Goal: Task Accomplishment & Management: Manage account settings

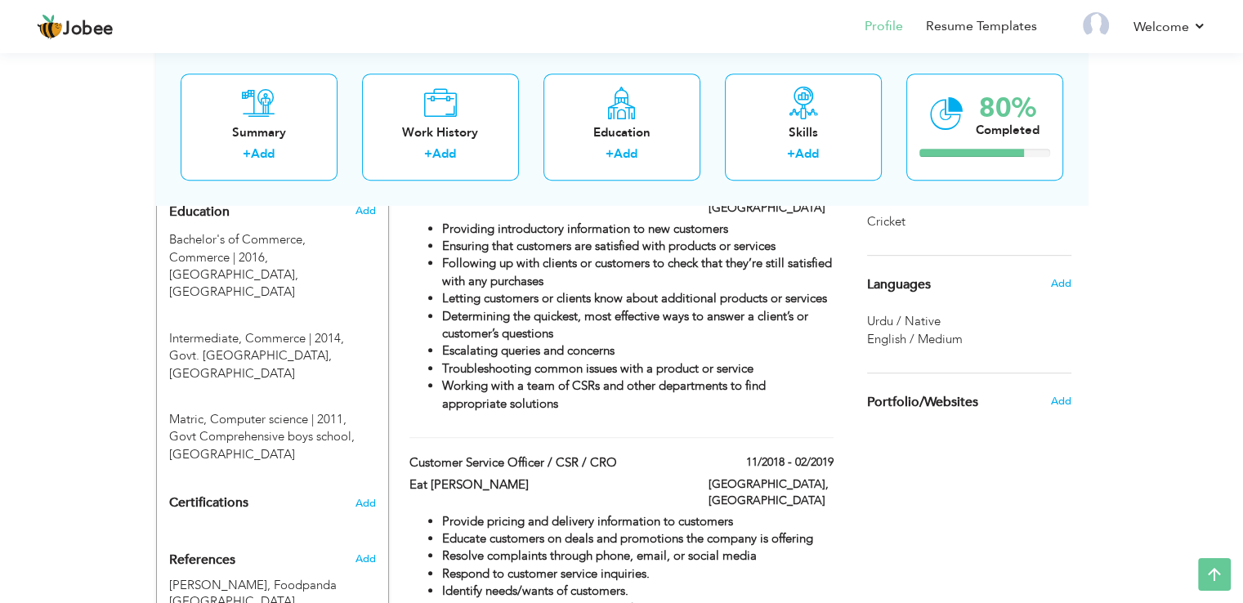
scroll to position [594, 0]
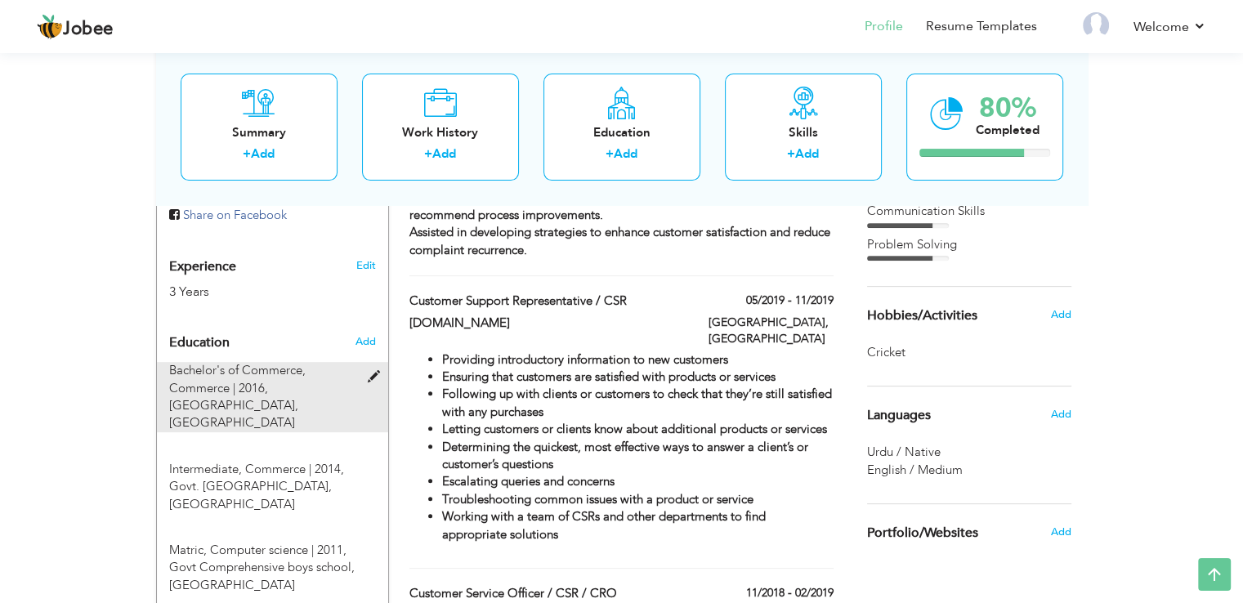
click at [357, 362] on div "Bachelor's of Commerce, Commerce | 2016, [GEOGRAPHIC_DATA], [GEOGRAPHIC_DATA]" at bounding box center [263, 397] width 212 height 70
type input "Bachelor's of Commerce"
type input "Commerce"
type input "2016"
type input "[GEOGRAPHIC_DATA]"
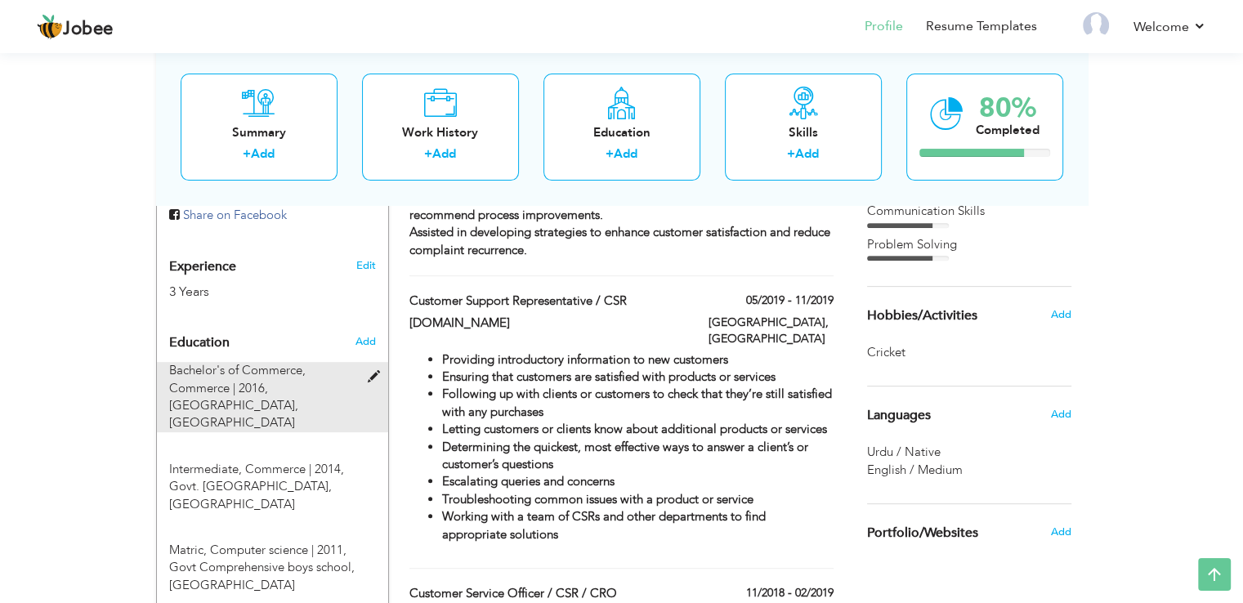
radio input "true"
type input "[GEOGRAPHIC_DATA]"
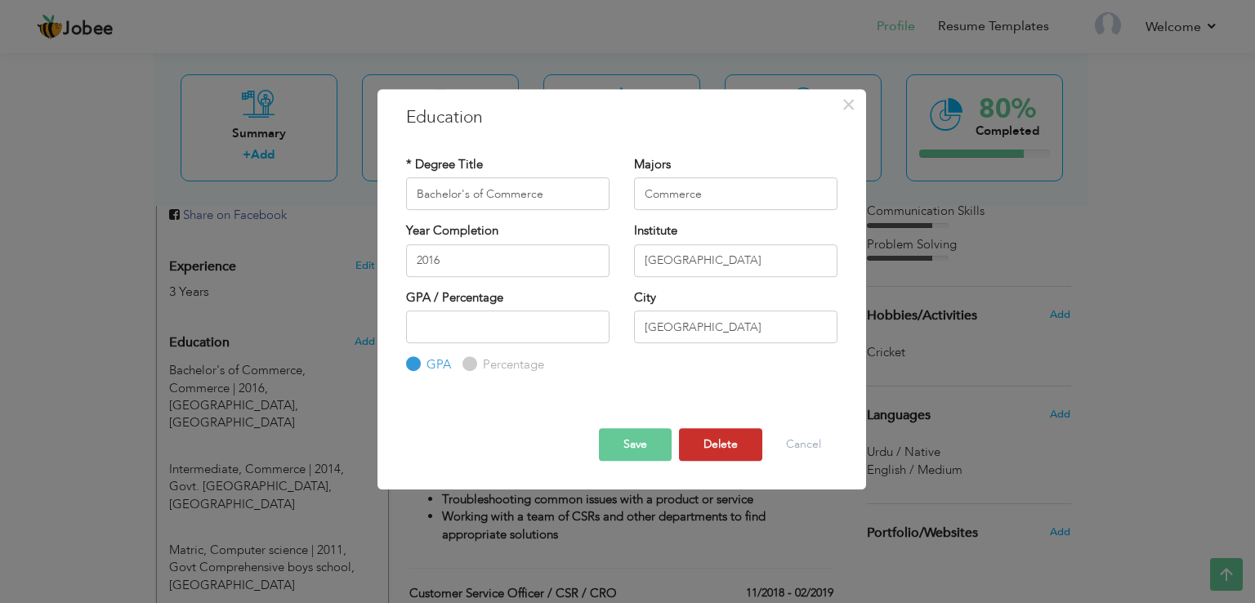
click at [709, 436] on button "Delete" at bounding box center [720, 444] width 83 height 33
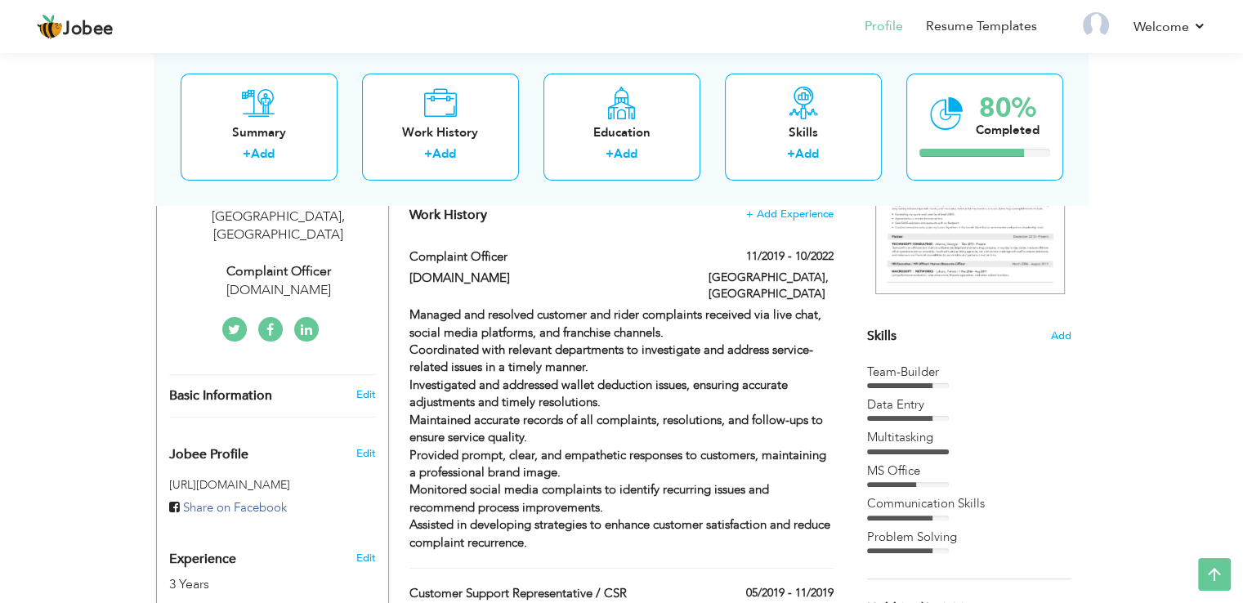
scroll to position [300, 0]
